Goal: Transaction & Acquisition: Subscribe to service/newsletter

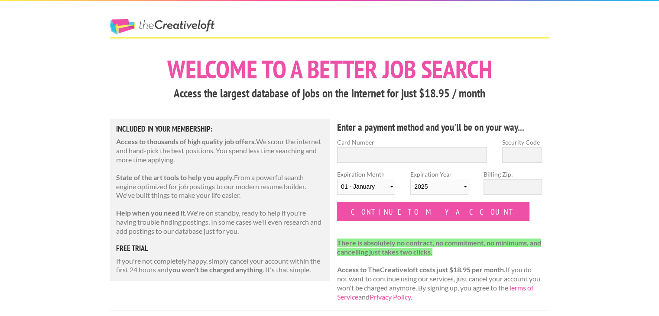
click at [164, 19] on link "The Creative Loft" at bounding box center [162, 27] width 105 height 16
